Goal: Information Seeking & Learning: Find specific fact

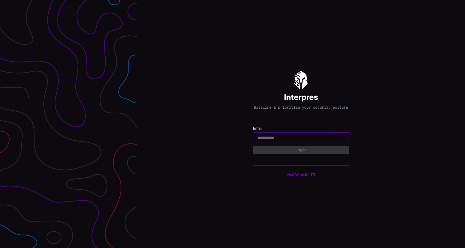
type input "**********"
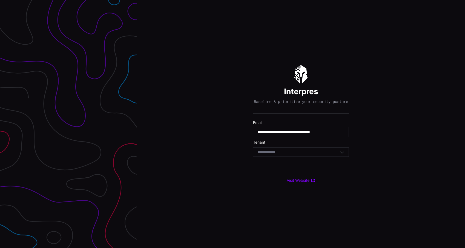
click at [292, 154] on div "Select Tenant" at bounding box center [299, 152] width 82 height 5
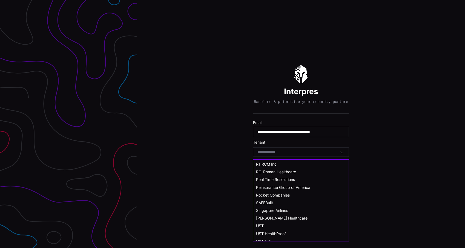
scroll to position [283, 0]
click at [269, 223] on div "UST" at bounding box center [301, 225] width 90 height 5
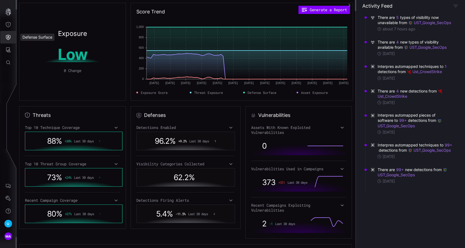
click at [13, 38] on button "Defense Surface" at bounding box center [8, 37] width 16 height 13
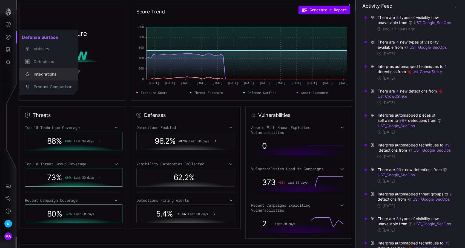
click at [41, 73] on div "Integrations" at bounding box center [51, 74] width 41 height 7
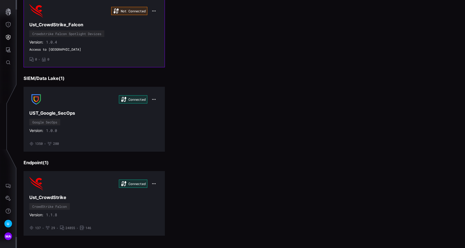
scroll to position [79, 0]
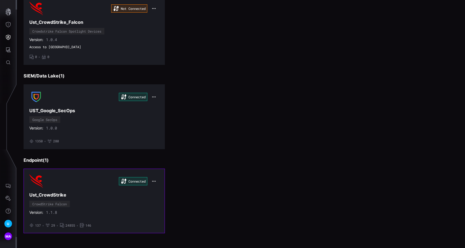
click at [100, 202] on div "Connected Ust_CrowdStrike CrowdStrike Falcon Version: 1.1.8 • 137 • 29 • 24855 …" at bounding box center [94, 201] width 130 height 53
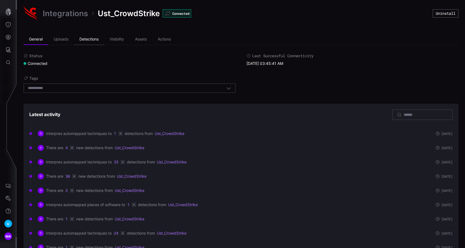
click at [96, 42] on li "Detections" at bounding box center [89, 39] width 30 height 11
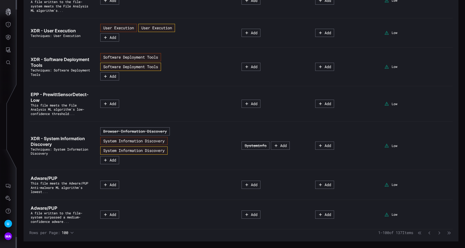
scroll to position [3100, 0]
click at [438, 232] on icon "button" at bounding box center [440, 233] width 4 height 4
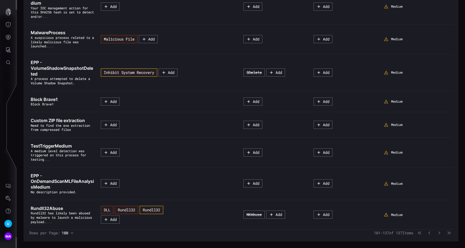
scroll to position [1081, 0]
click at [427, 234] on button "button" at bounding box center [429, 232] width 7 height 5
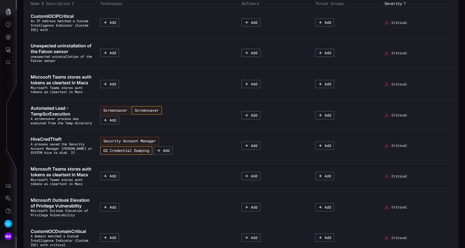
scroll to position [76, 0]
click at [10, 233] on div "MA" at bounding box center [8, 236] width 8 height 8
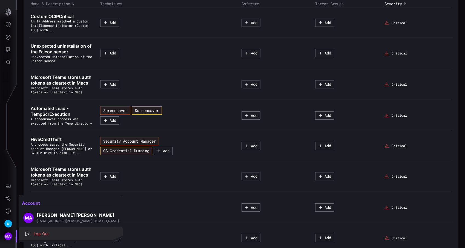
click at [36, 232] on div "Log Out" at bounding box center [74, 234] width 86 height 7
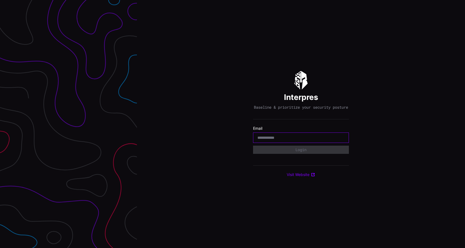
type input "**********"
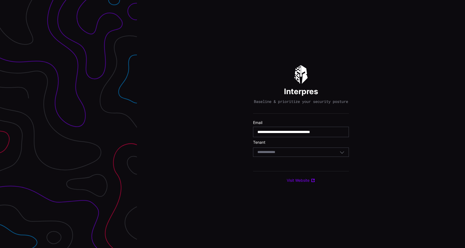
click at [302, 153] on div "Select Tenant" at bounding box center [299, 152] width 82 height 5
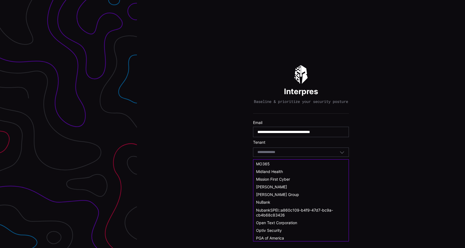
scroll to position [184, 0]
click at [289, 170] on div "Midland Health" at bounding box center [301, 172] width 90 height 5
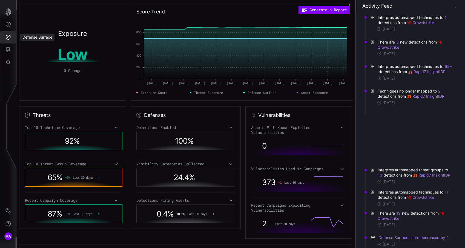
click at [7, 37] on icon "Defense Surface" at bounding box center [7, 37] width 5 height 5
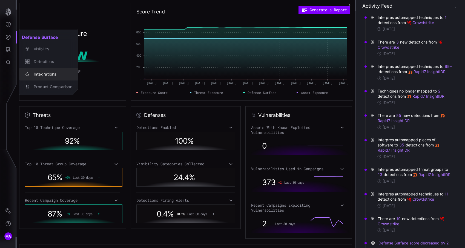
click at [44, 75] on div "Integrations" at bounding box center [51, 74] width 41 height 7
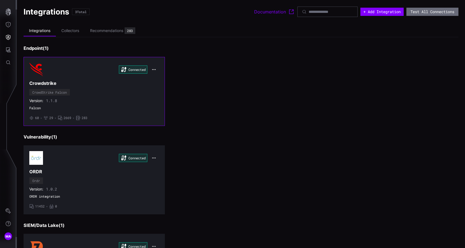
click at [64, 86] on div "Connected Crowdstrike CrowdStrike Falcon Version: 1.1.8 Falcon • 60 • 29 • 2669…" at bounding box center [94, 92] width 130 height 58
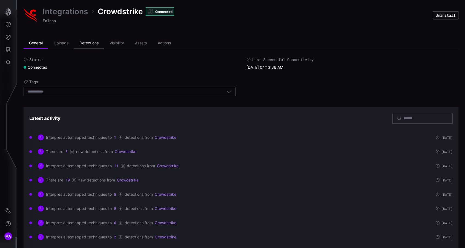
click at [98, 40] on li "Detections" at bounding box center [89, 43] width 30 height 11
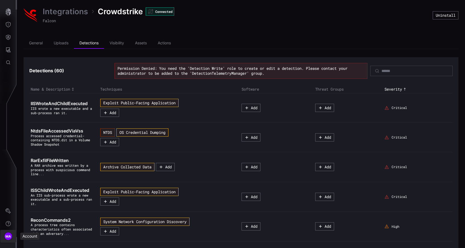
click at [10, 235] on span "MA" at bounding box center [8, 237] width 6 height 6
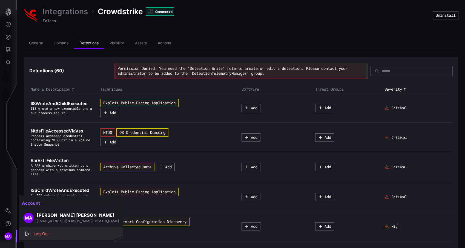
click at [31, 234] on div "Log Out" at bounding box center [74, 234] width 86 height 7
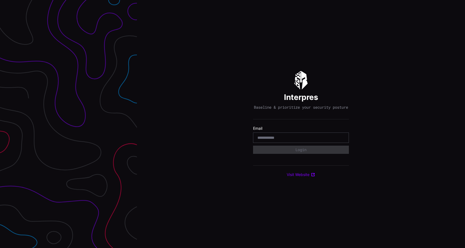
type input "**********"
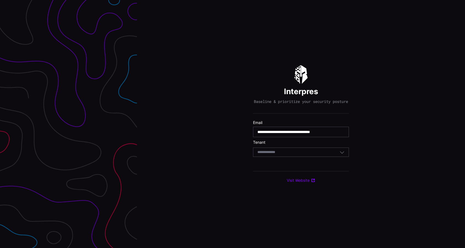
click at [301, 155] on div "Select Tenant" at bounding box center [299, 152] width 82 height 5
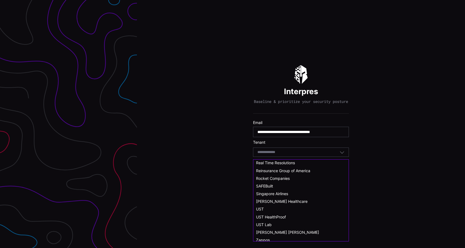
scroll to position [302, 0]
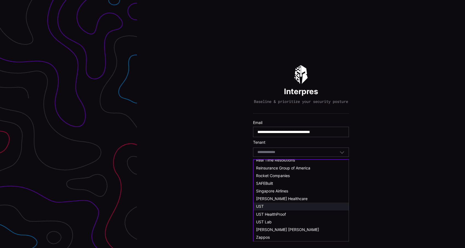
click at [284, 207] on div "UST" at bounding box center [301, 206] width 90 height 5
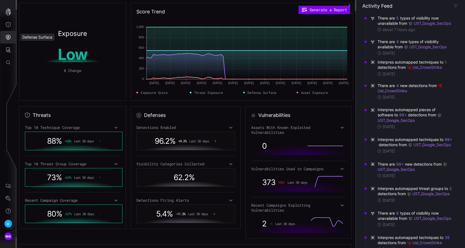
click at [14, 39] on button "Defense Surface" at bounding box center [8, 37] width 16 height 13
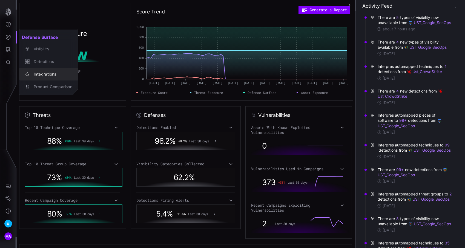
click at [45, 70] on div "Integrations" at bounding box center [48, 74] width 55 height 8
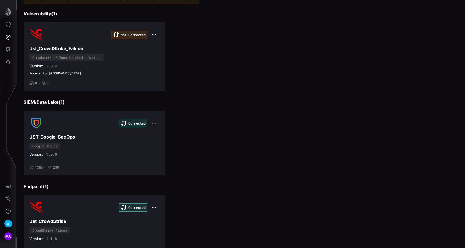
scroll to position [79, 0]
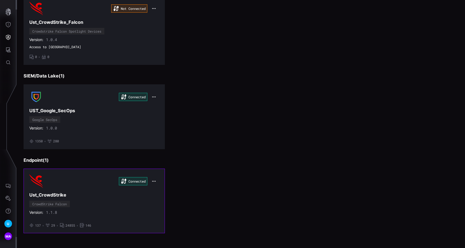
click at [122, 205] on div "Connected Ust_CrowdStrike CrowdStrike Falcon Version: 1.1.8 • 137 • 29 • 24855 …" at bounding box center [94, 201] width 130 height 53
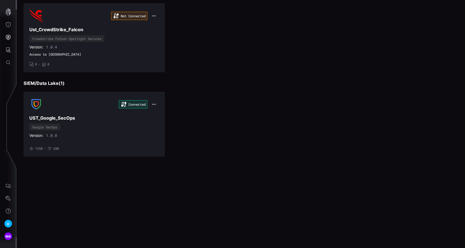
scroll to position [79, 0]
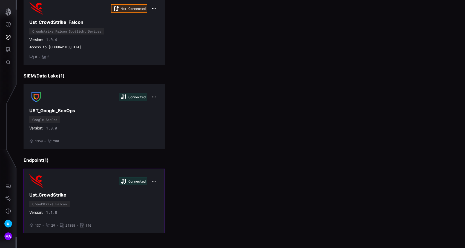
click at [155, 180] on icon "button" at bounding box center [154, 181] width 4 height 4
click at [161, 192] on div "Edit" at bounding box center [164, 193] width 19 height 5
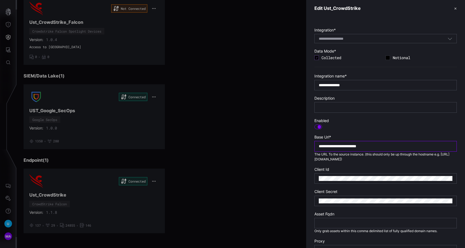
click at [385, 145] on input "**********" at bounding box center [386, 146] width 134 height 5
click at [289, 174] on div at bounding box center [232, 124] width 465 height 248
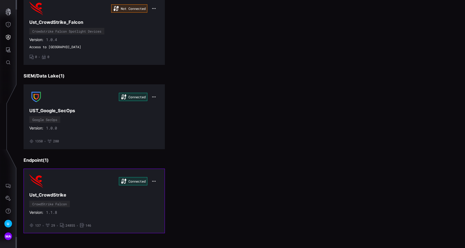
click at [124, 212] on div "Version: 1.1.8" at bounding box center [94, 212] width 130 height 5
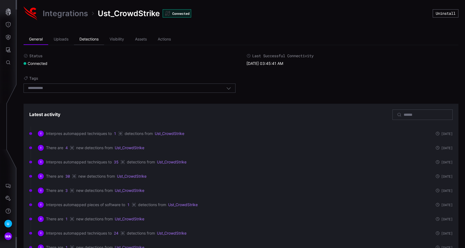
click at [102, 38] on li "Detections" at bounding box center [89, 39] width 30 height 11
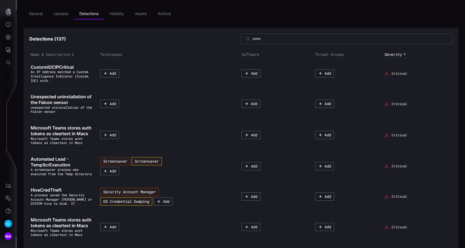
scroll to position [22, 0]
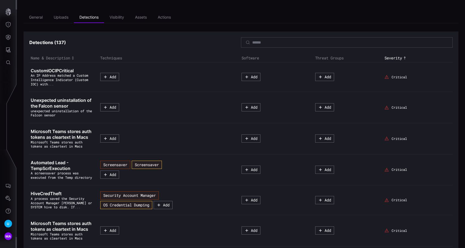
click at [313, 45] on div at bounding box center [347, 42] width 212 height 10
click at [314, 39] on div at bounding box center [347, 42] width 212 height 10
click at [313, 42] on input at bounding box center [347, 42] width 190 height 5
type input "***"
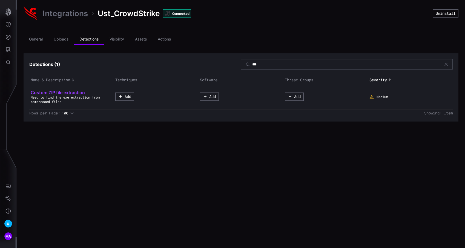
click at [65, 92] on span "Custom ZIP file extraction" at bounding box center [58, 92] width 54 height 5
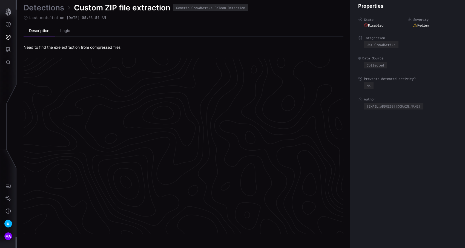
scroll to position [1145, 251]
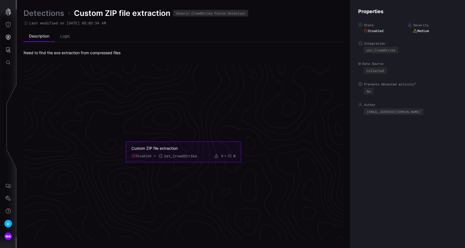
click at [49, 14] on link "Detections" at bounding box center [44, 13] width 41 height 10
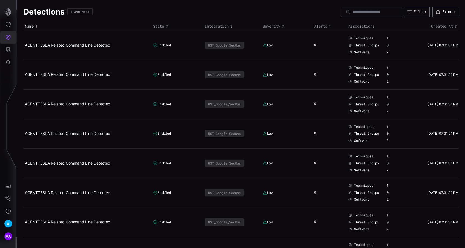
click at [3, 35] on button "Defense Surface" at bounding box center [8, 37] width 16 height 13
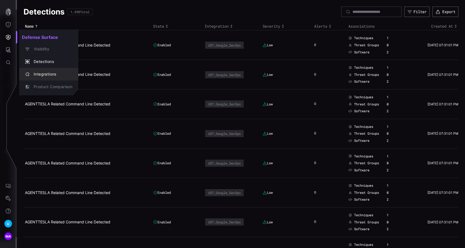
click at [53, 75] on div "Integrations" at bounding box center [51, 74] width 41 height 7
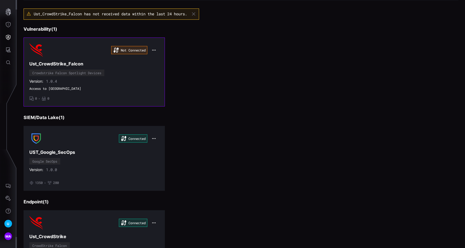
scroll to position [79, 0]
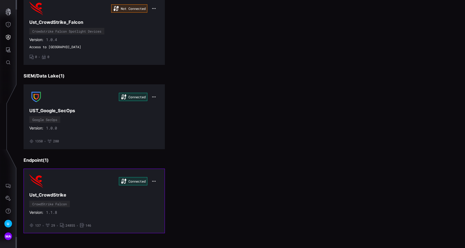
click at [92, 214] on div "Version: 1.1.8" at bounding box center [94, 212] width 130 height 5
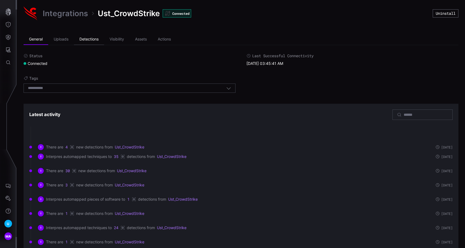
click at [85, 40] on li "Detections" at bounding box center [89, 39] width 30 height 11
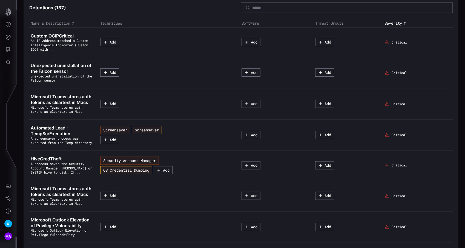
scroll to position [41, 0]
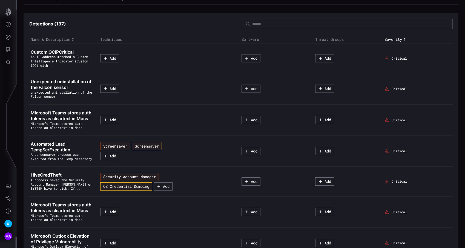
click at [353, 28] on div at bounding box center [347, 24] width 212 height 10
click at [349, 24] on input at bounding box center [347, 23] width 190 height 5
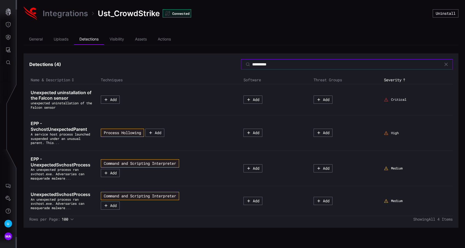
type input "**********"
